Goal: Information Seeking & Learning: Learn about a topic

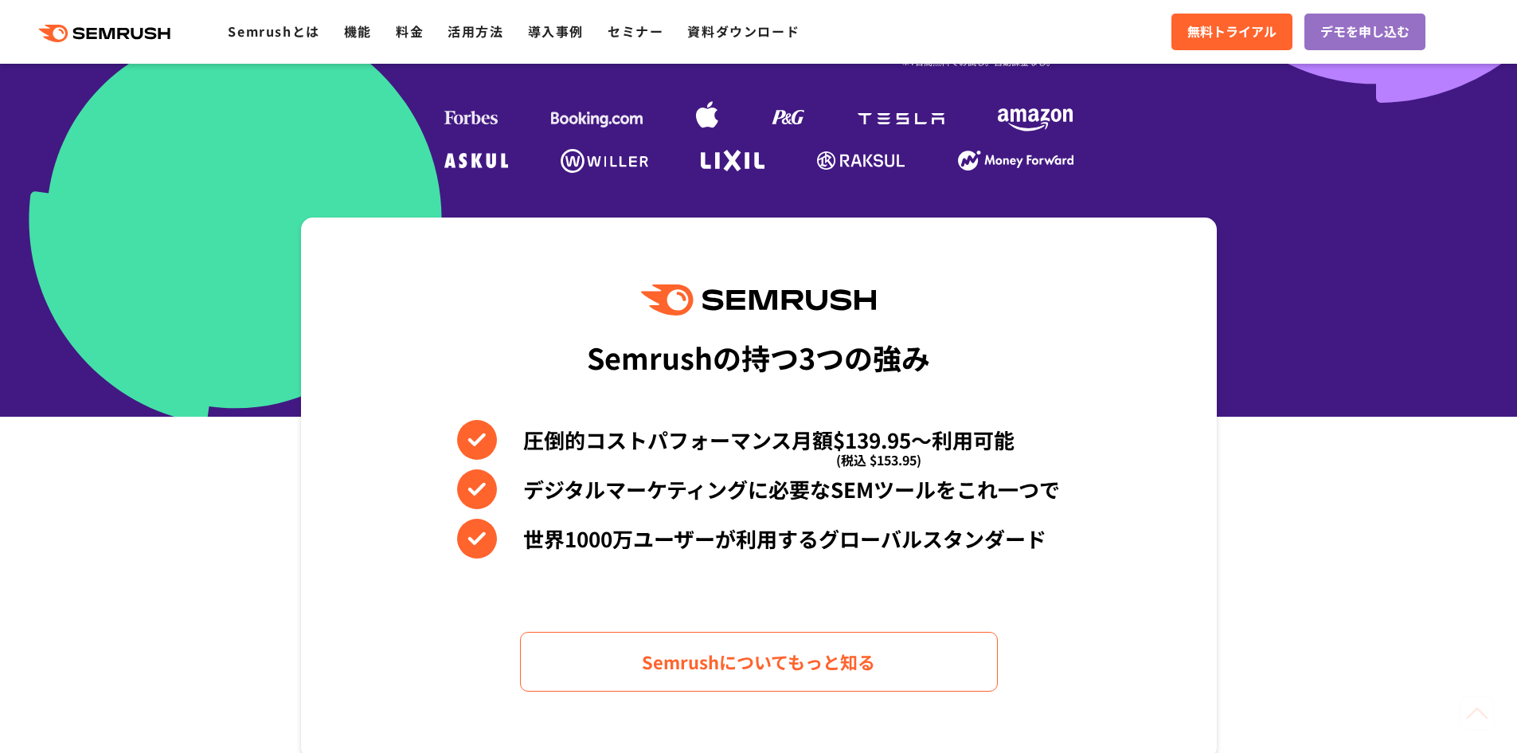
scroll to position [478, 0]
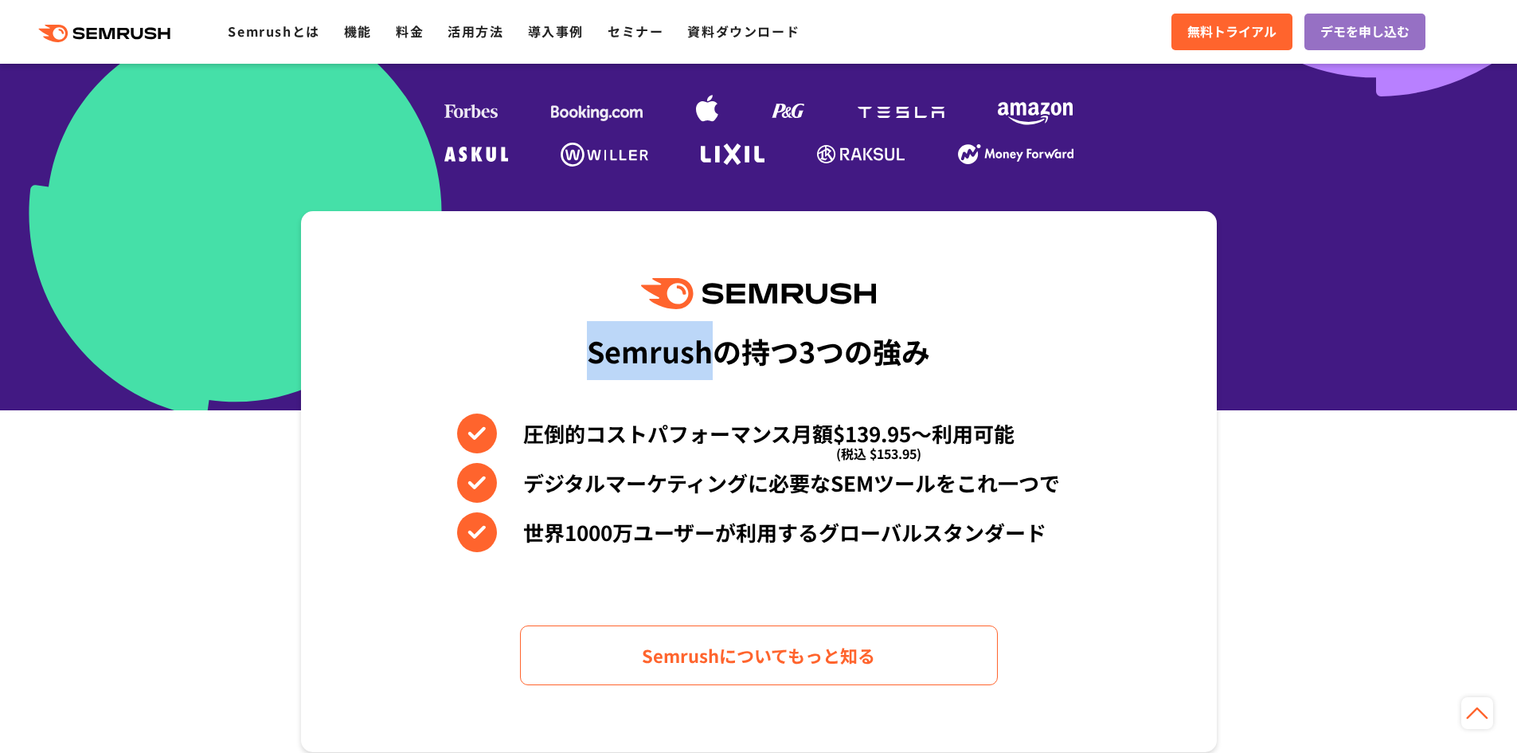
drag, startPoint x: 558, startPoint y: 343, endPoint x: 711, endPoint y: 351, distance: 153.1
click at [711, 351] on div "Semrushの持つ3つの強み 圧倒的コストパフォーマンス月額$139.95〜利用可能 (税込 $153.95) デジタルマーケティングに必要なSEMツールを…" at bounding box center [759, 481] width 916 height 541
copy div "Semrush"
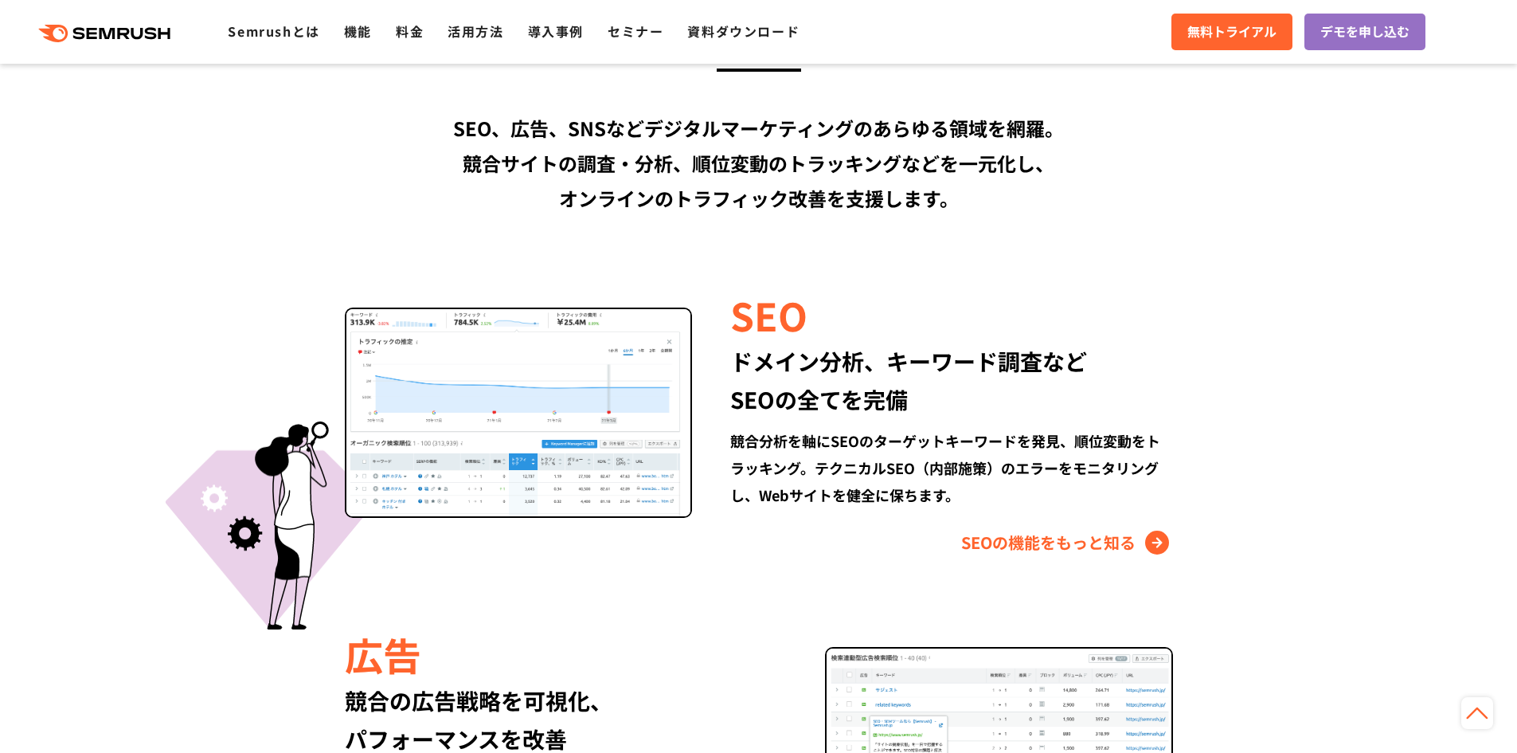
scroll to position [1673, 0]
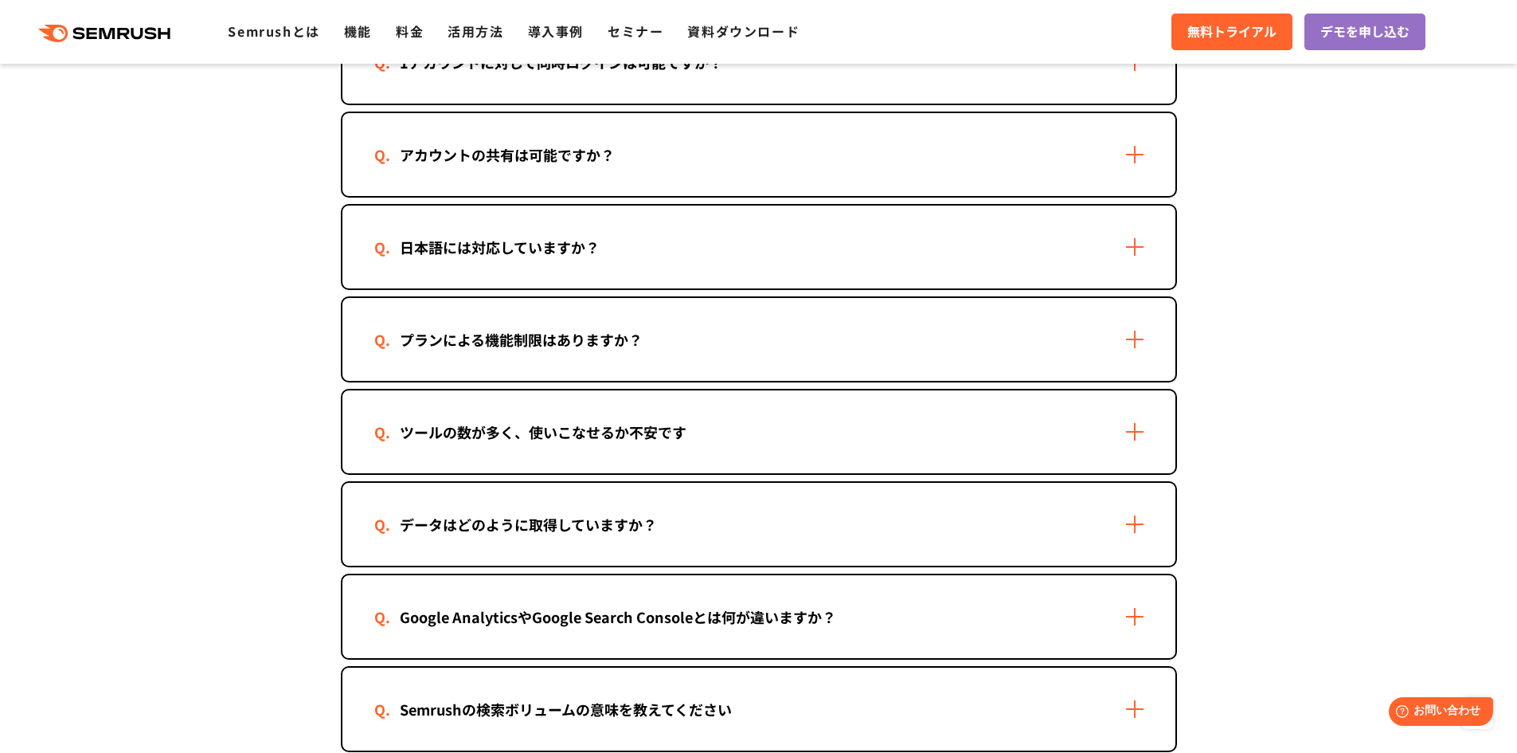
scroll to position [2708, 0]
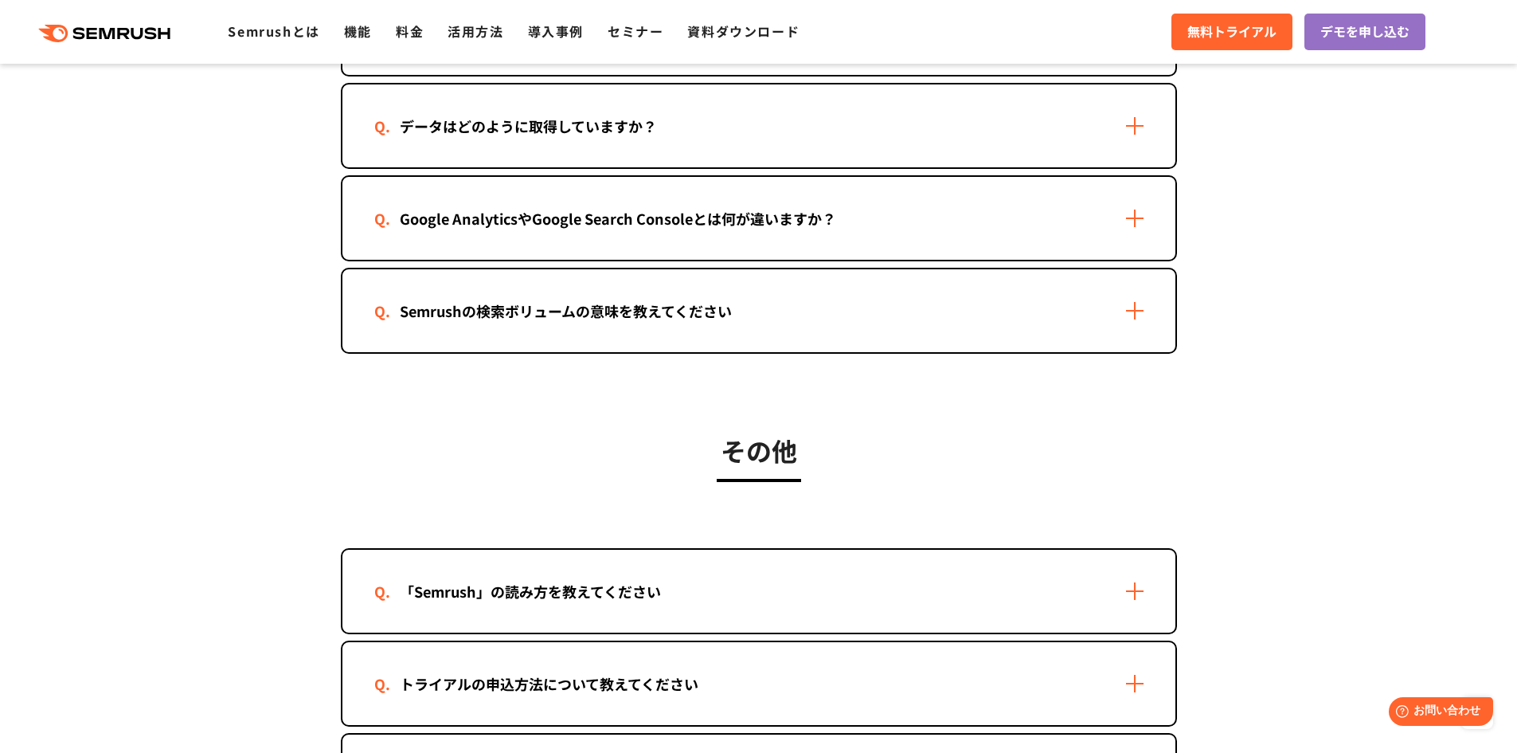
click at [631, 614] on div "「Semrush」の読み方を教えてください" at bounding box center [758, 591] width 833 height 83
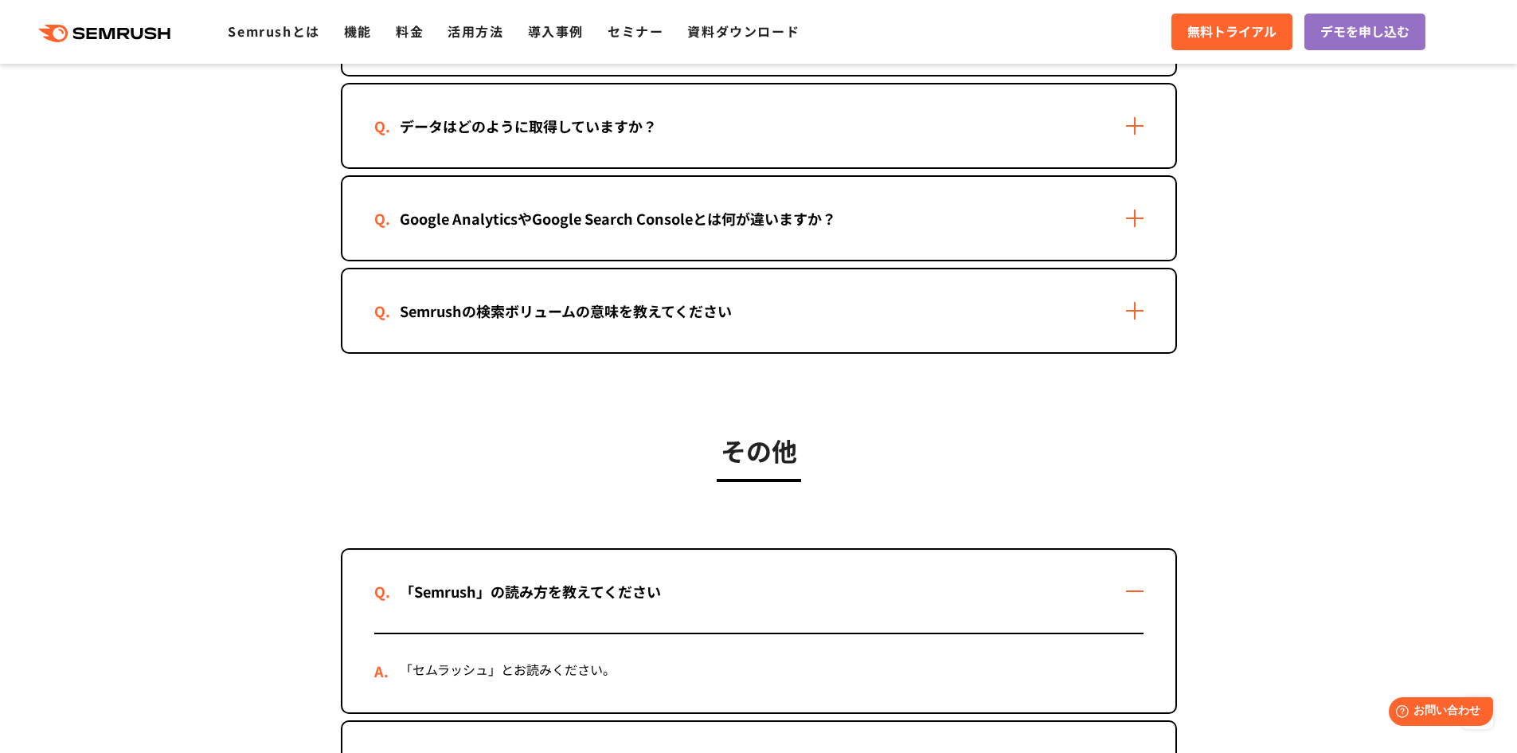
click at [385, 585] on div "「Semrush」の読み方を教えてください" at bounding box center [530, 591] width 312 height 23
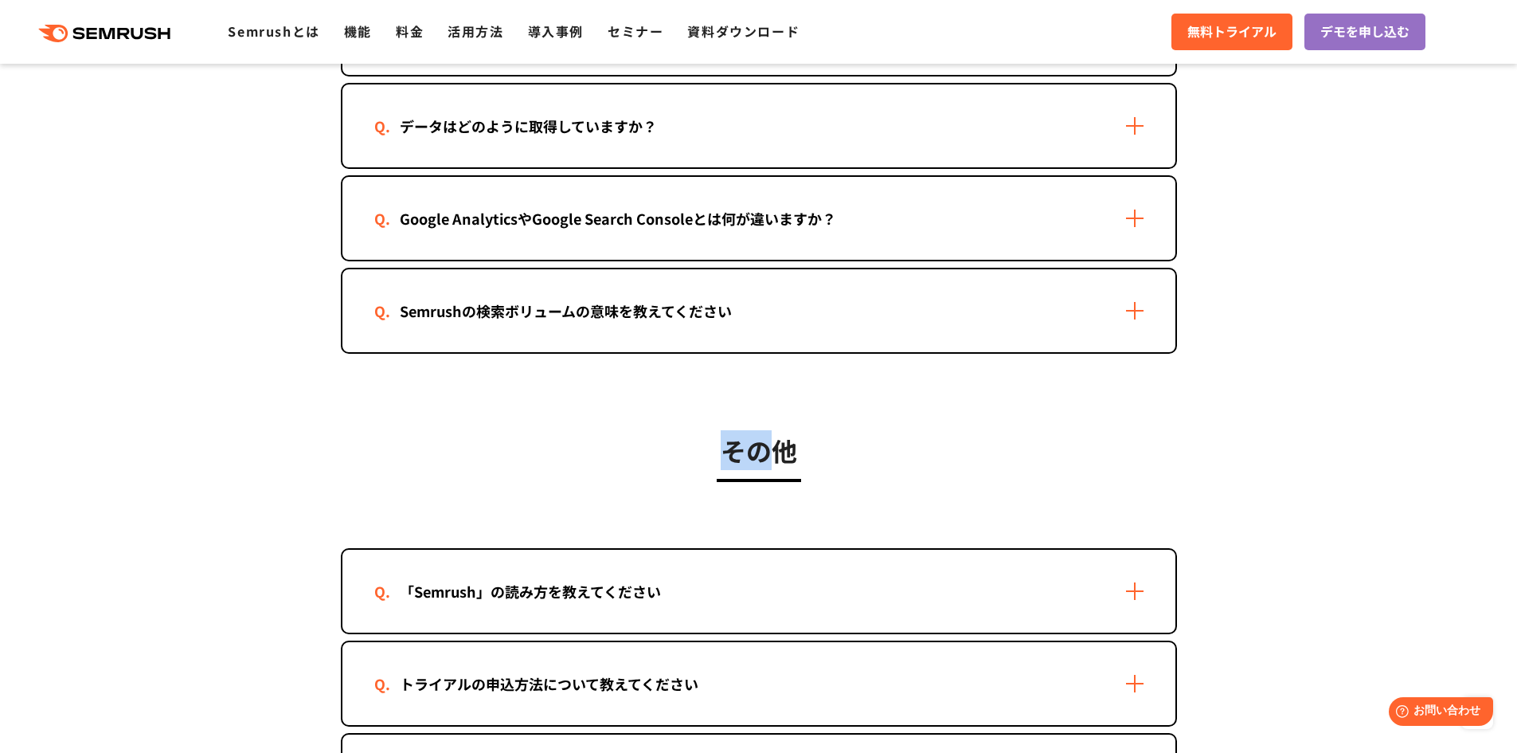
drag, startPoint x: 728, startPoint y: 467, endPoint x: 761, endPoint y: 467, distance: 32.7
click at [761, 467] on h3 "その他" at bounding box center [759, 450] width 836 height 40
click at [753, 467] on h3 "その他" at bounding box center [759, 450] width 836 height 40
drag, startPoint x: 716, startPoint y: 462, endPoint x: 736, endPoint y: 463, distance: 19.9
click at [736, 463] on h3 "その他" at bounding box center [759, 450] width 836 height 40
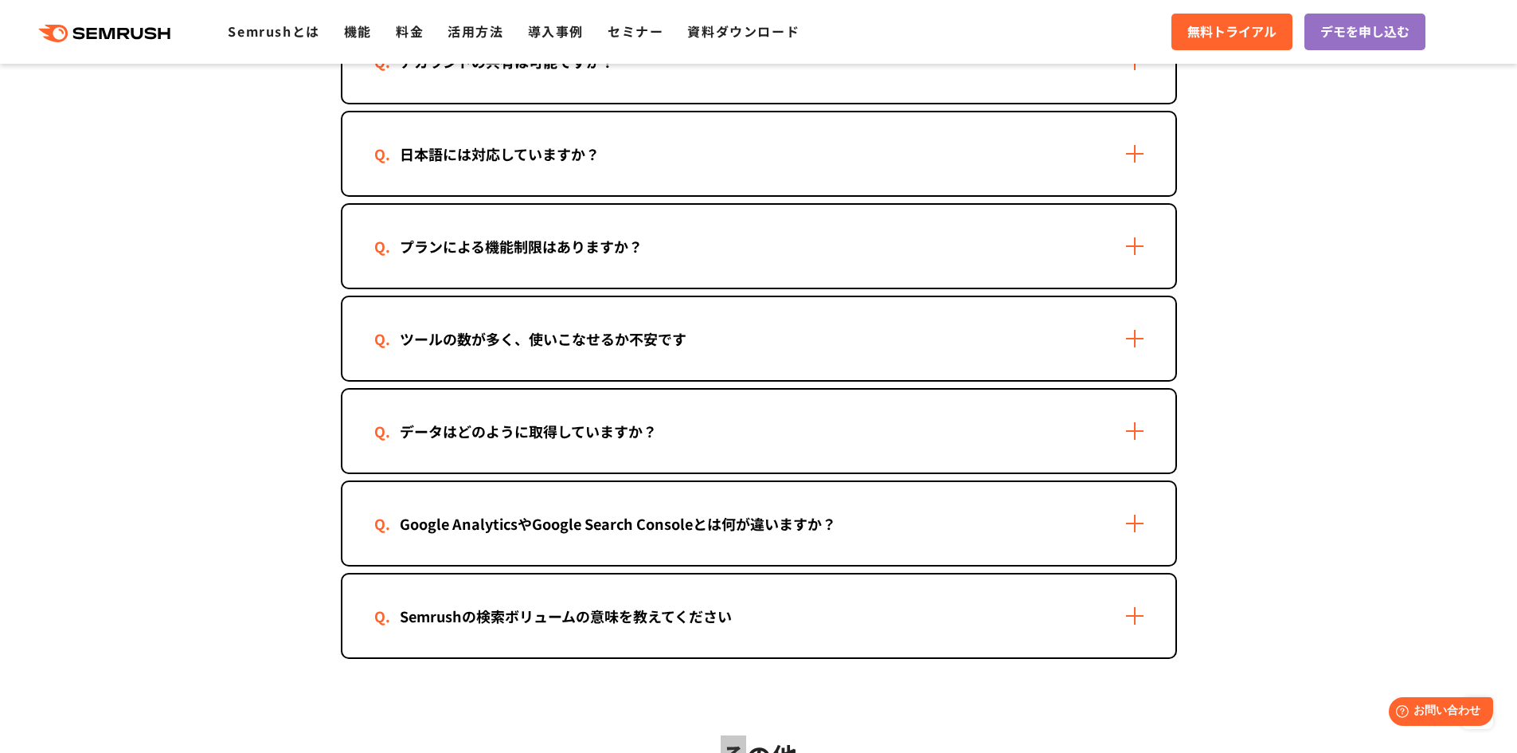
scroll to position [2230, 0]
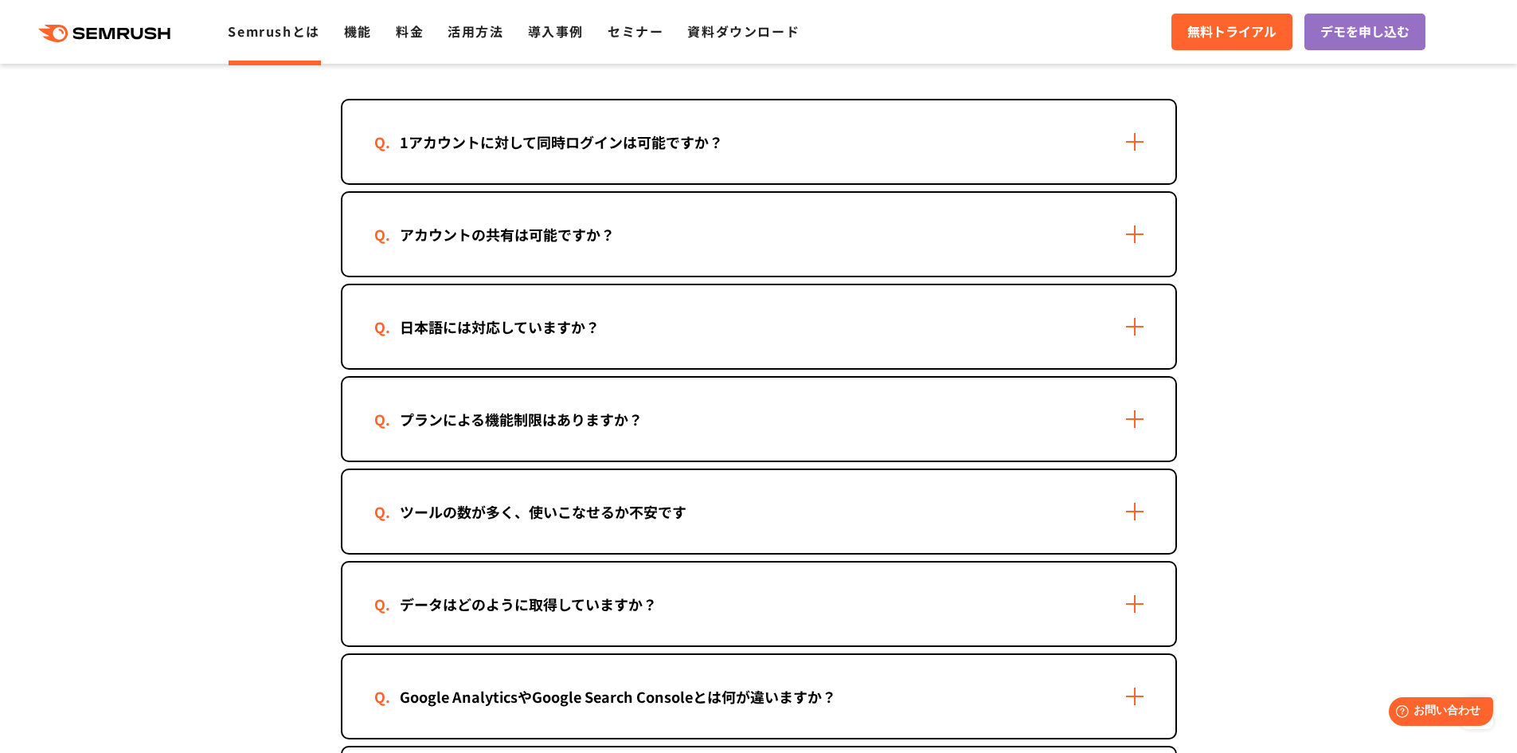
click at [306, 33] on link "Semrushとは" at bounding box center [274, 31] width 92 height 19
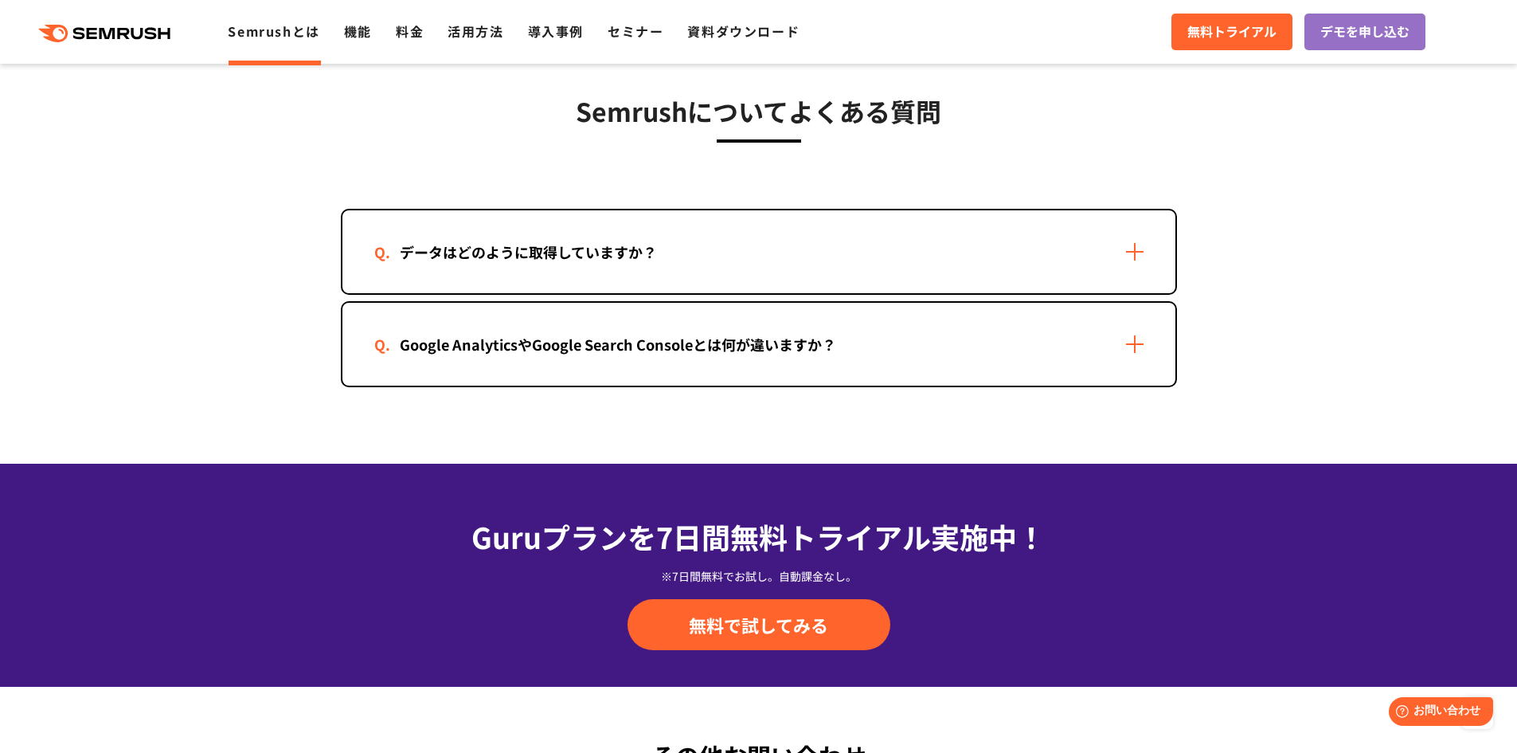
scroll to position [3266, 0]
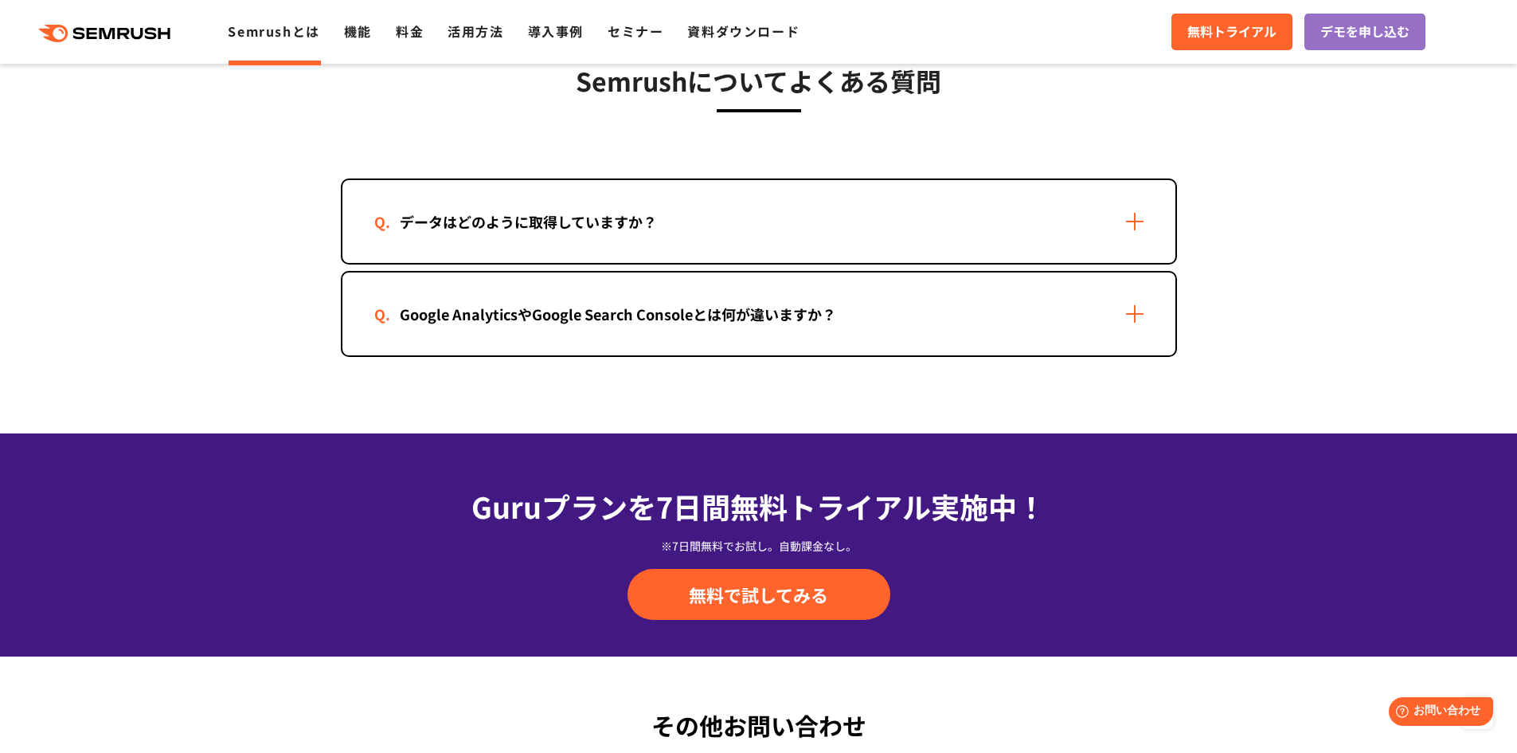
click at [697, 210] on div "データはどのように取得していますか？" at bounding box center [758, 221] width 833 height 83
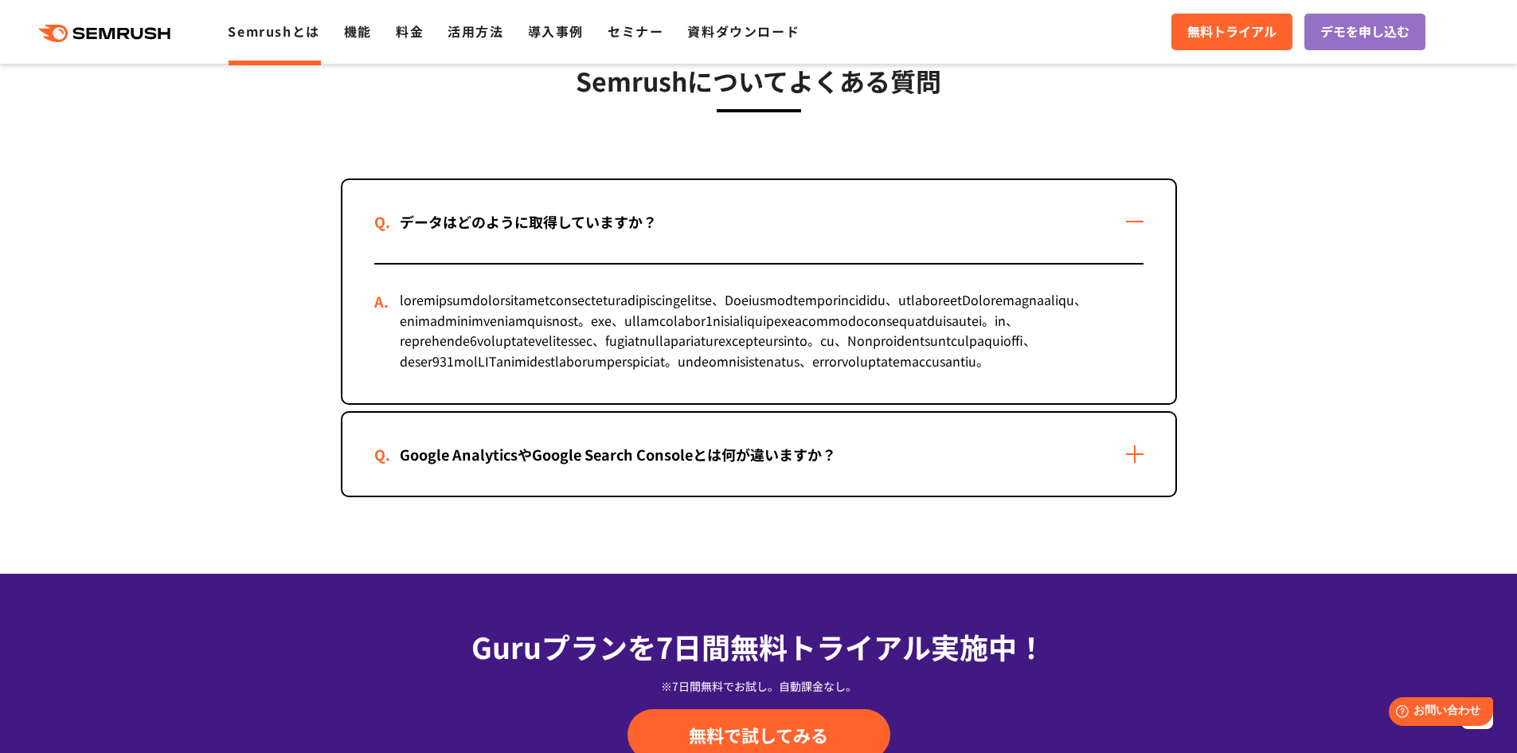
click at [653, 466] on div "Google AnalyticsやGoogle Search Consoleとは何が違いますか？" at bounding box center [617, 454] width 487 height 23
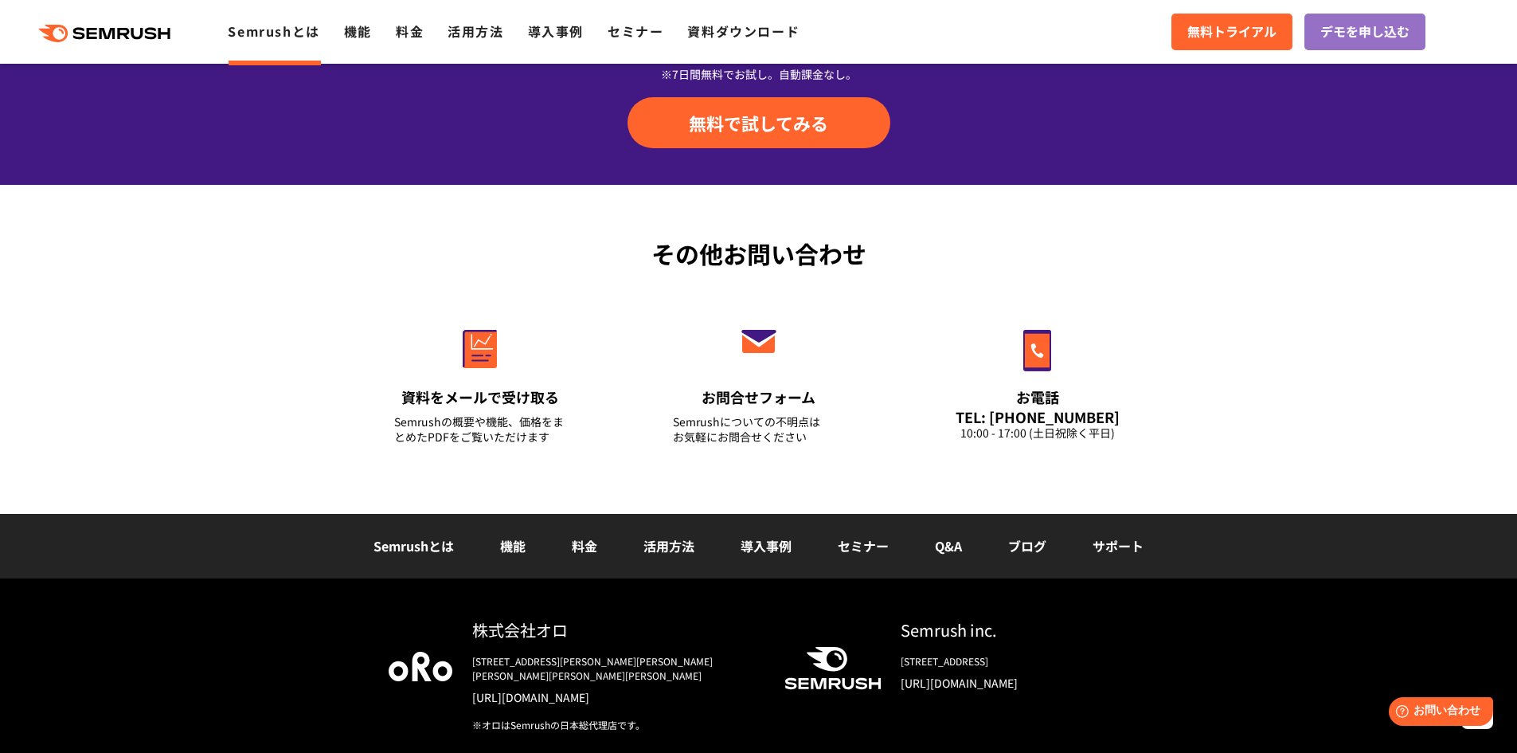
scroll to position [4183, 0]
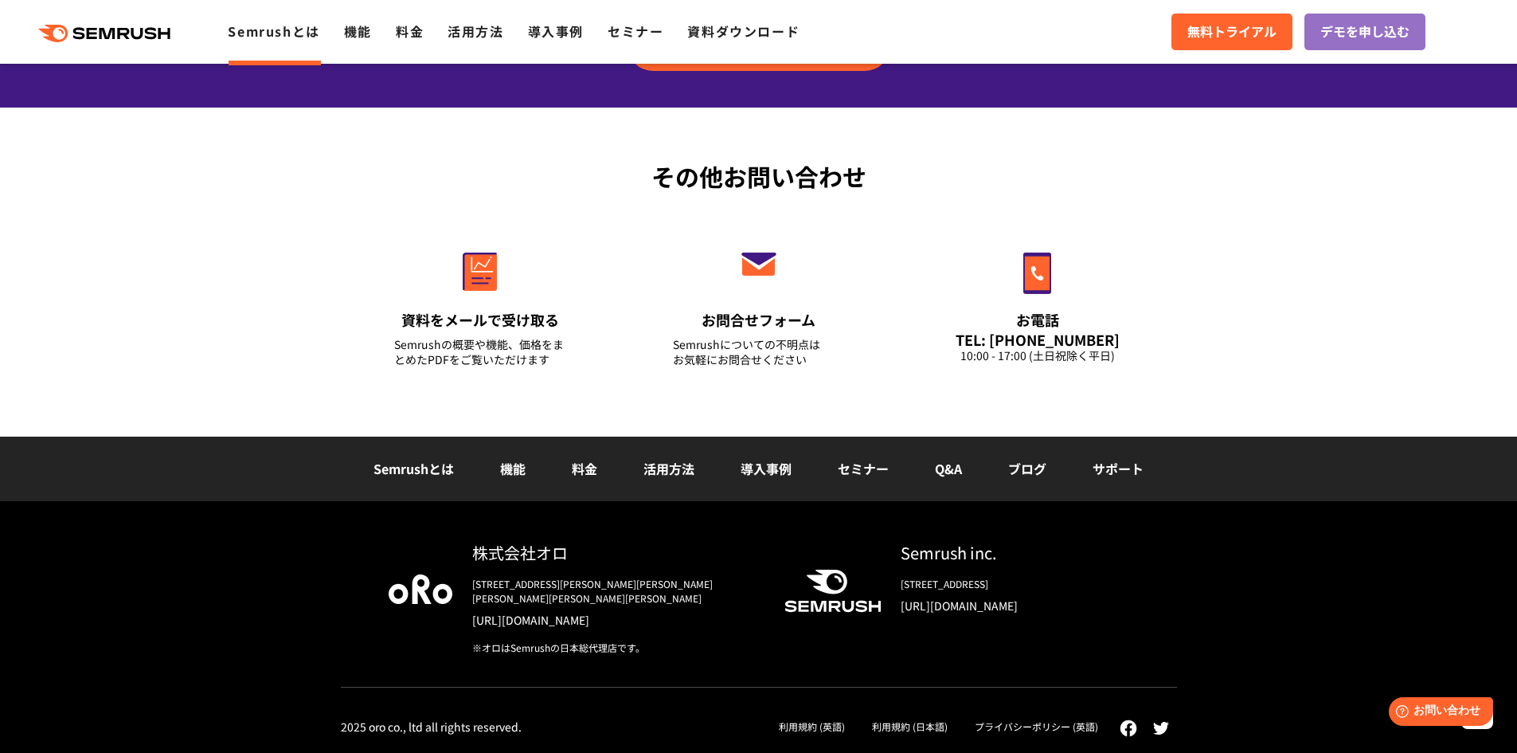
click at [518, 478] on link "機能" at bounding box center [512, 468] width 25 height 19
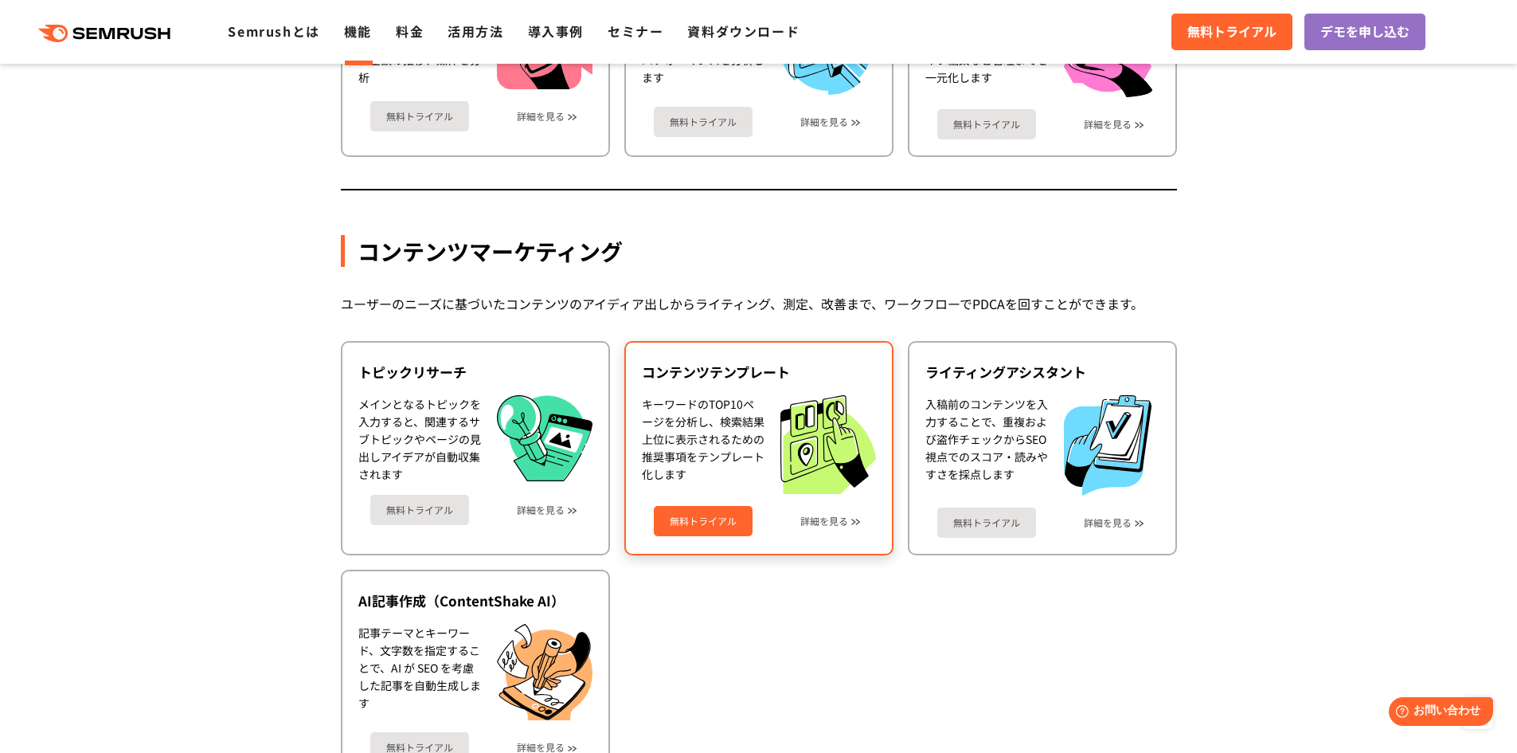
scroll to position [1912, 0]
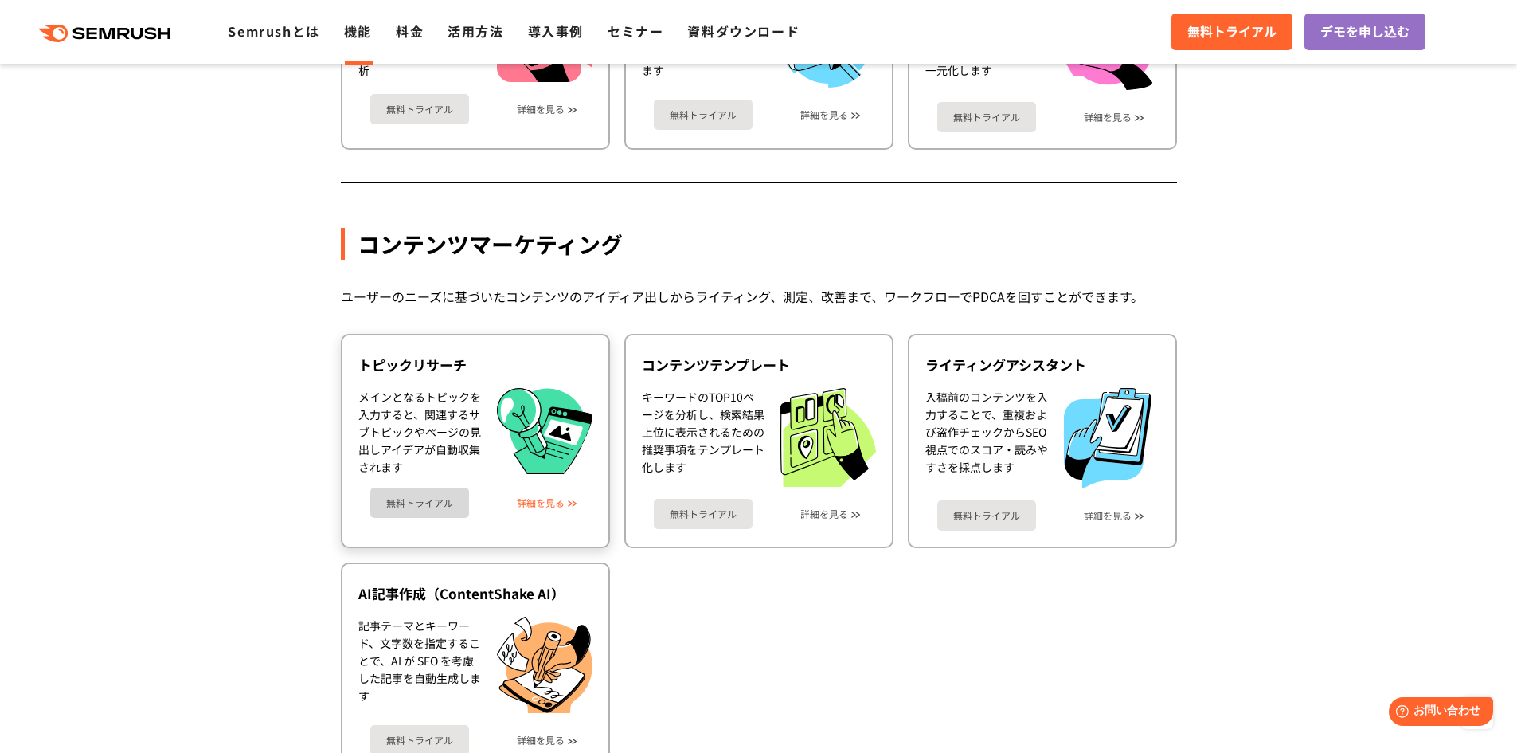
click at [539, 497] on link "詳細を見る" at bounding box center [541, 502] width 48 height 11
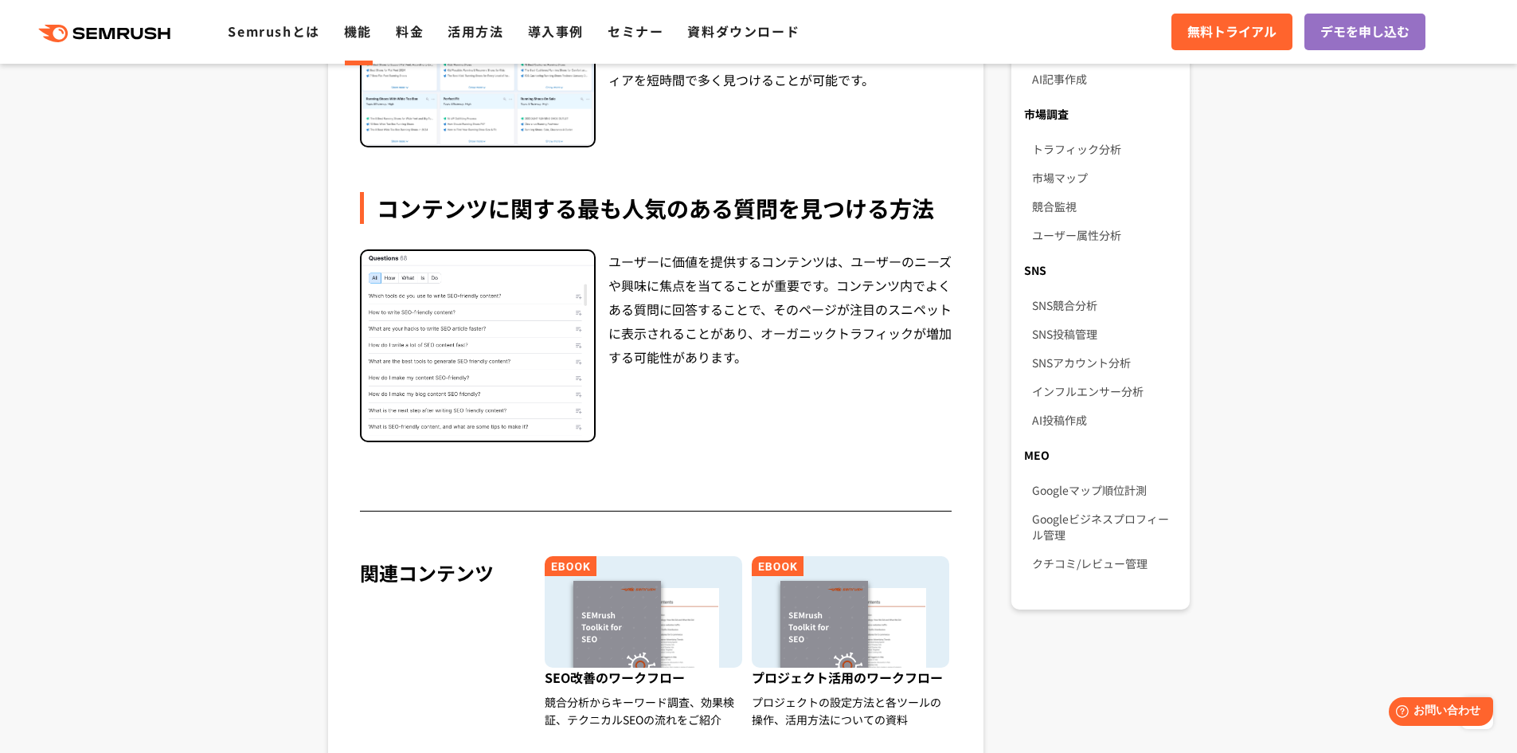
scroll to position [1195, 0]
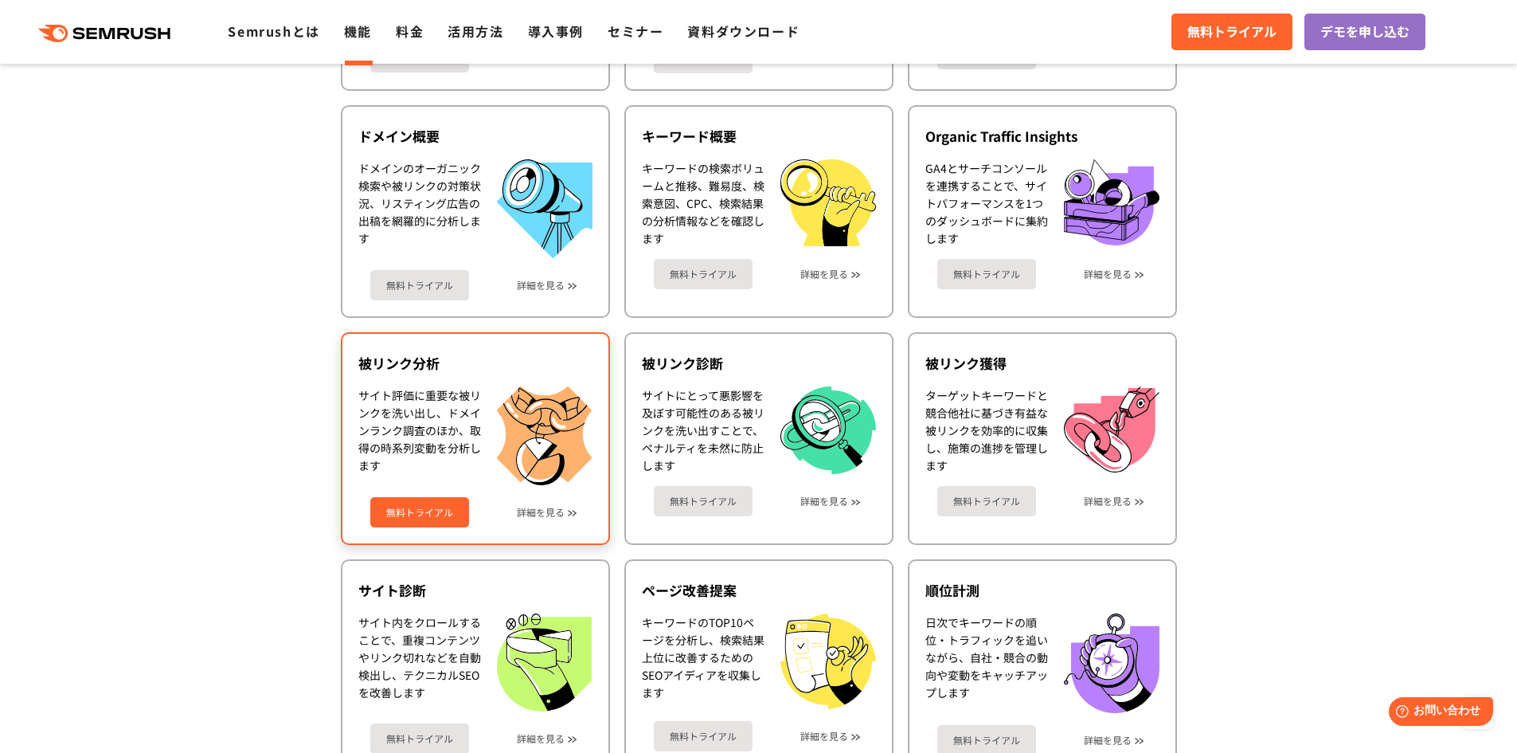
scroll to position [636, 0]
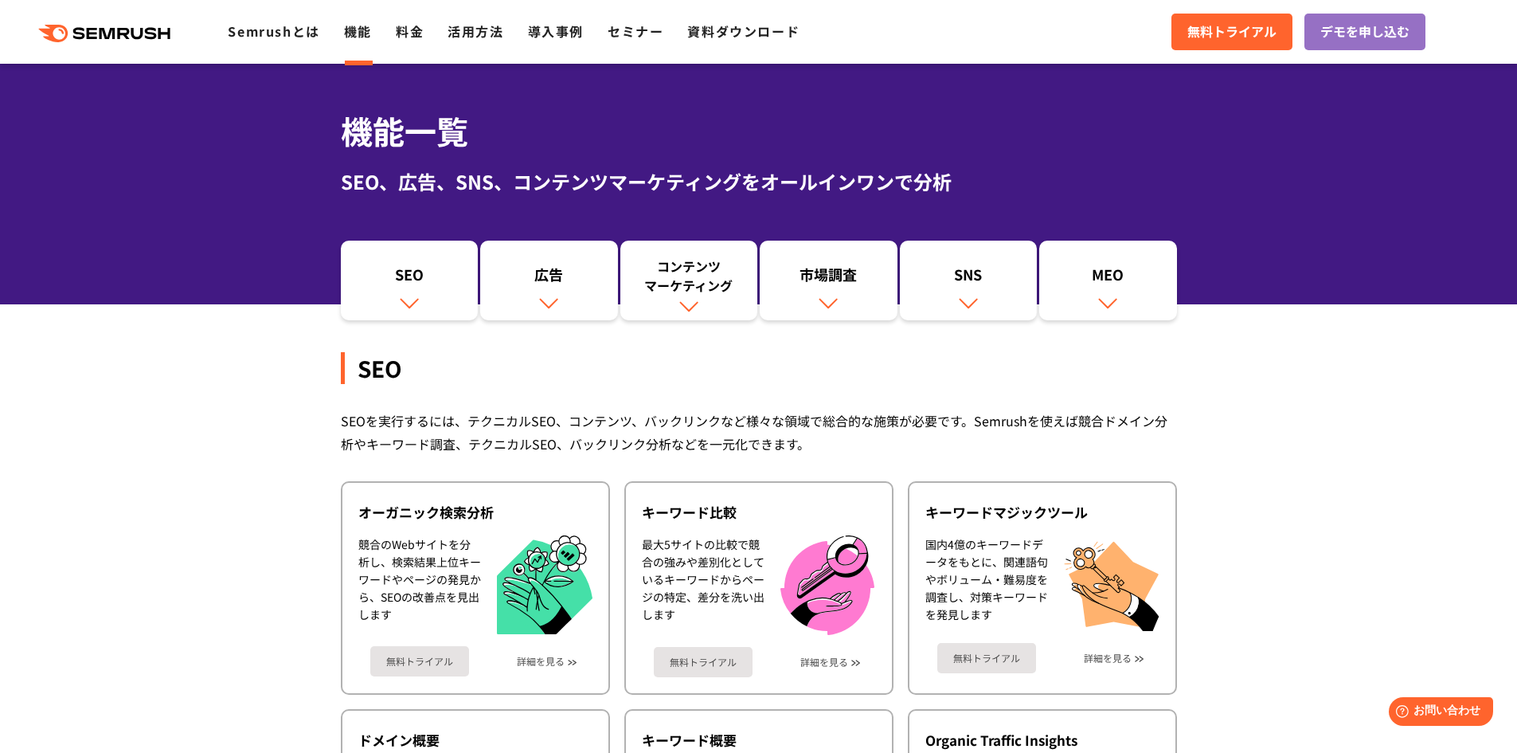
scroll to position [0, 0]
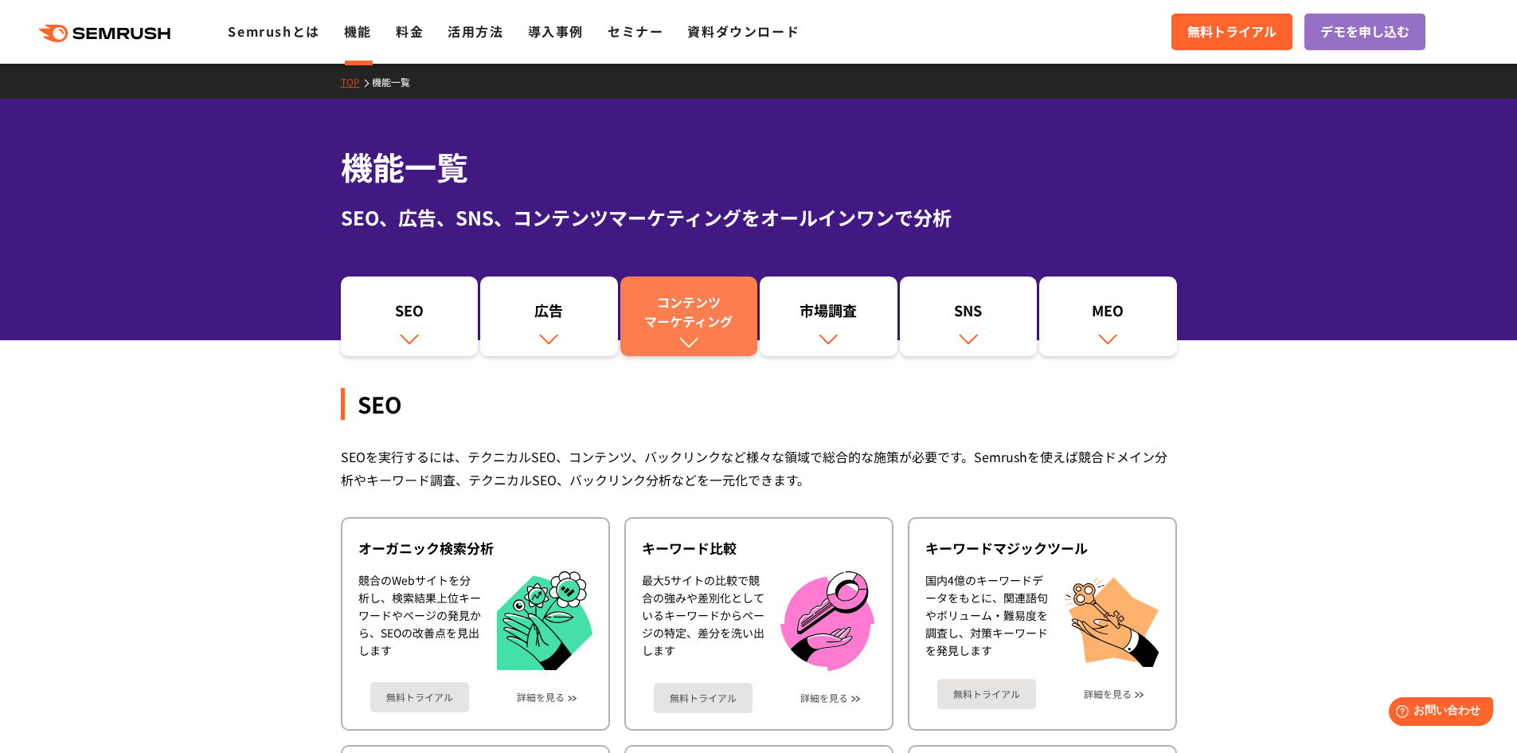
click at [648, 342] on link "コンテンツ マーケティング" at bounding box center [689, 316] width 138 height 80
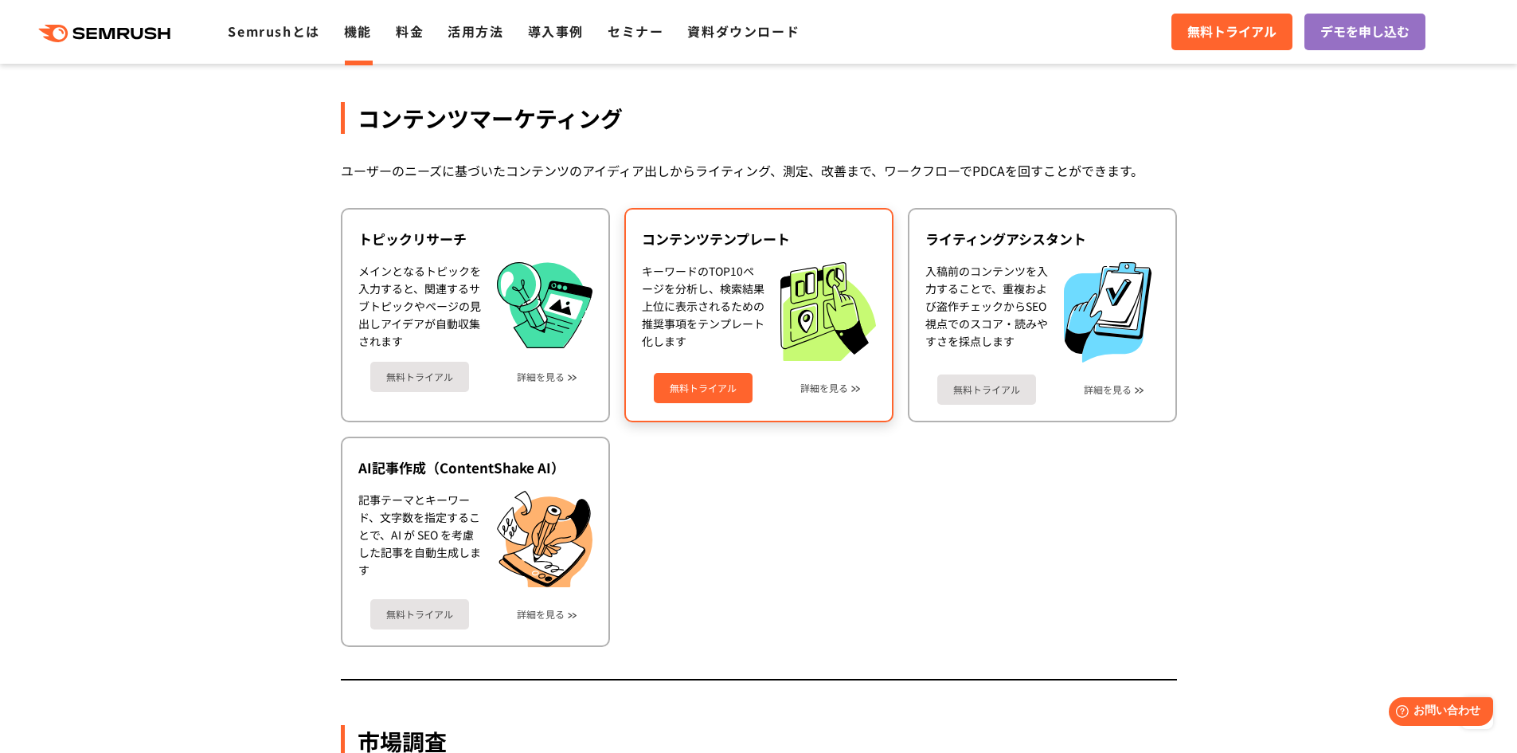
scroll to position [2068, 0]
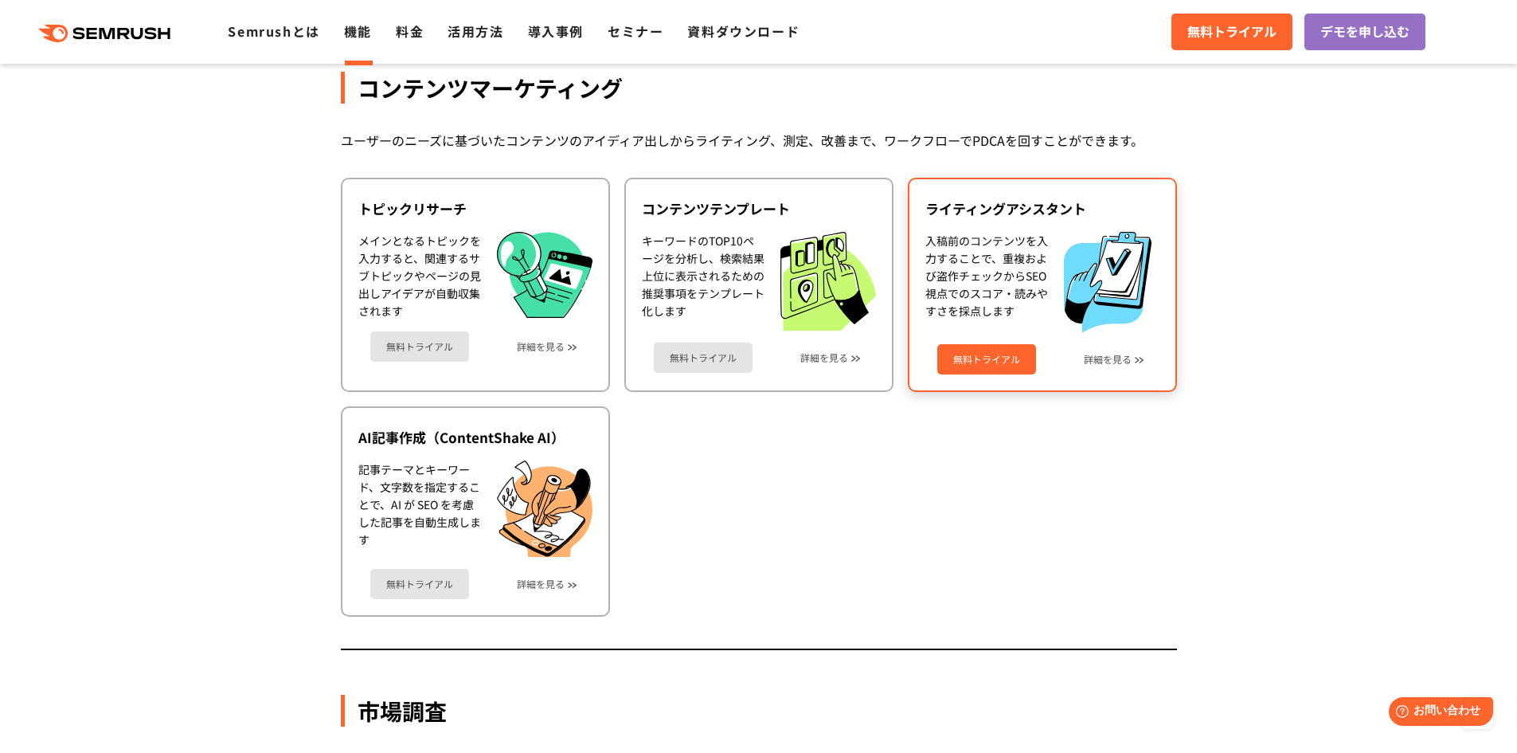
click at [976, 356] on link "無料トライアル" at bounding box center [986, 359] width 99 height 30
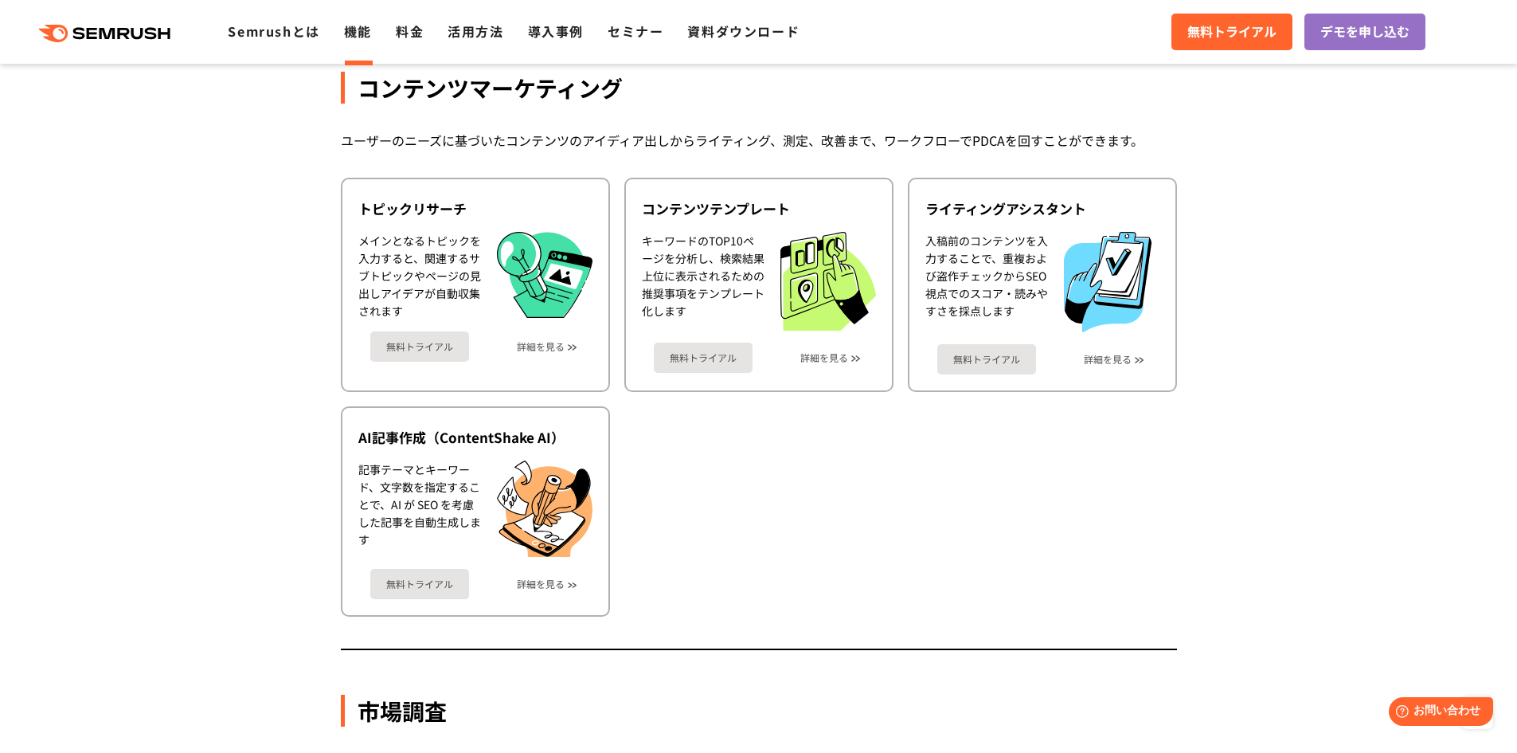
click at [746, 555] on ul "トピックリサーチ メインとなるトピックを入力すると、関連するサブトピックやページの見出しアイデアが自動収集されます 無料トライアル 詳細を見る コンテンツテン…" at bounding box center [759, 397] width 836 height 439
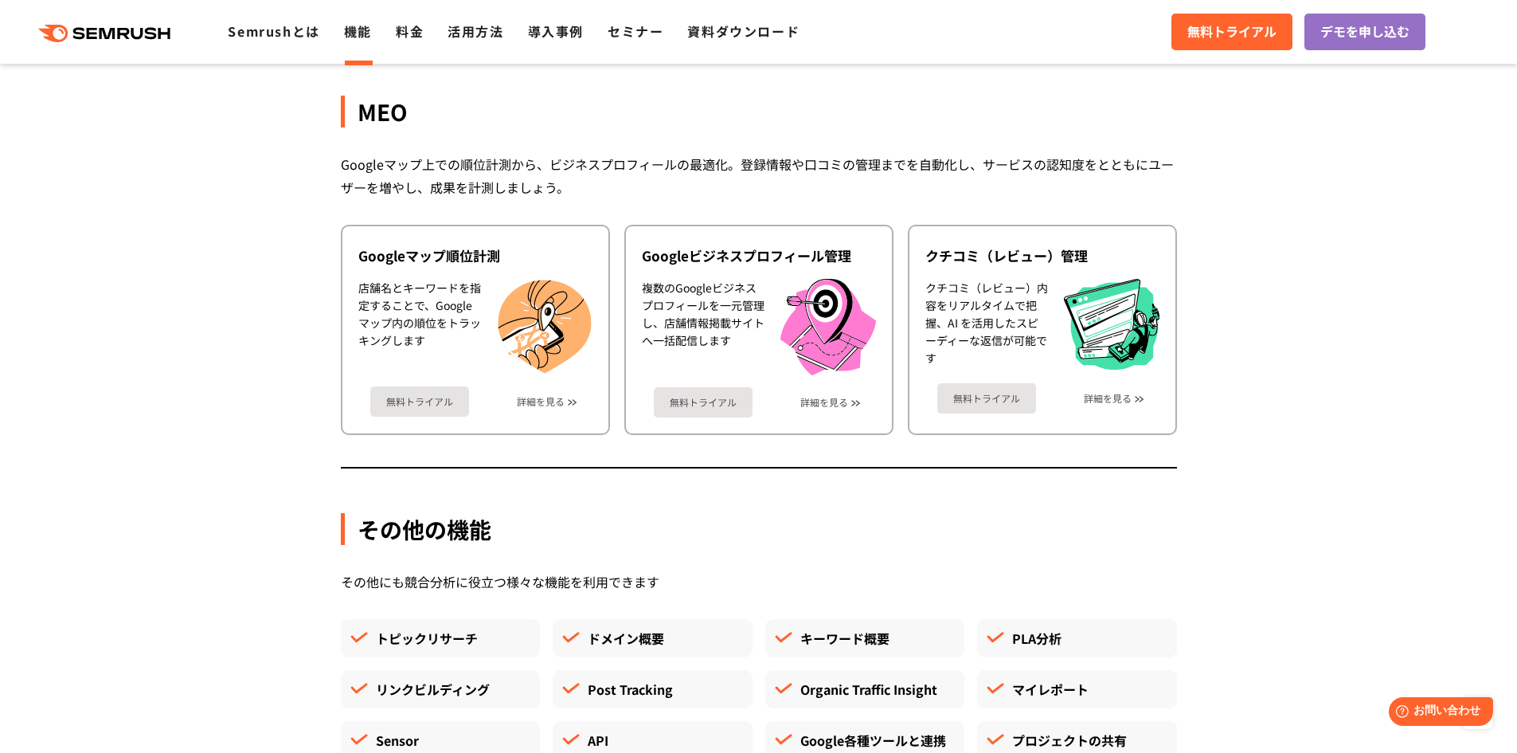
scroll to position [3979, 0]
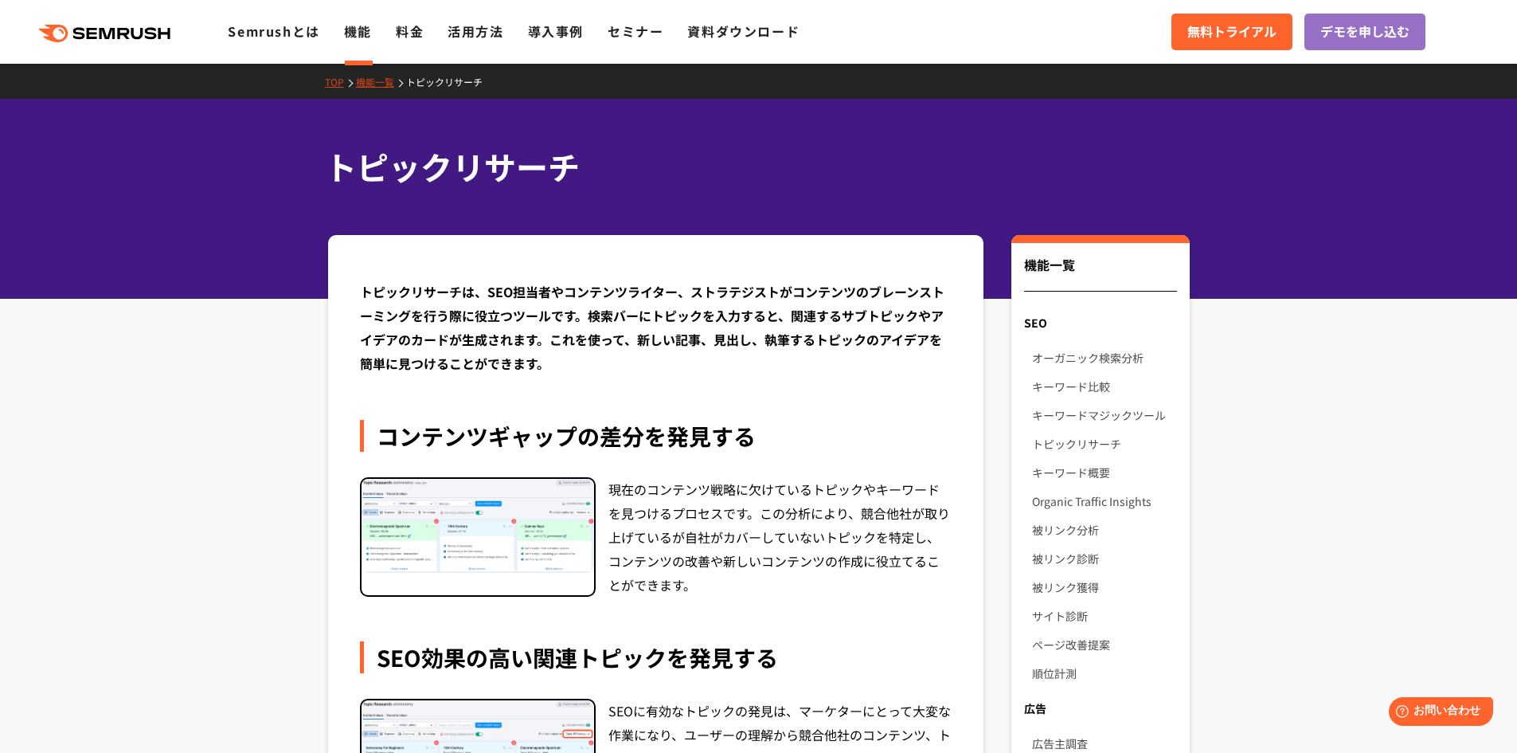
drag, startPoint x: 386, startPoint y: 431, endPoint x: 398, endPoint y: 435, distance: 12.6
click at [398, 435] on div "コンテンツギャップの差分を発見する" at bounding box center [656, 436] width 593 height 32
